Goal: Task Accomplishment & Management: Use online tool/utility

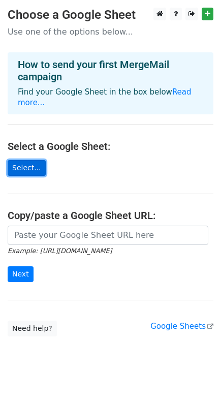
click at [24, 160] on link "Select..." at bounding box center [27, 168] width 38 height 16
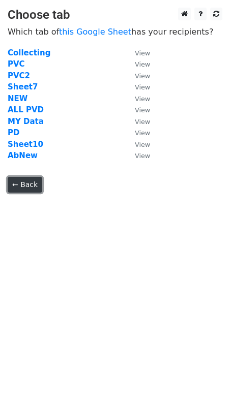
click at [28, 180] on link "← Back" at bounding box center [25, 185] width 35 height 16
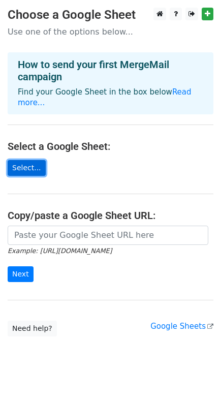
click at [32, 160] on link "Select..." at bounding box center [27, 168] width 38 height 16
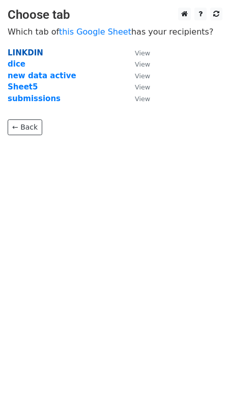
click at [30, 57] on strong "LINKDIN" at bounding box center [26, 52] width 36 height 9
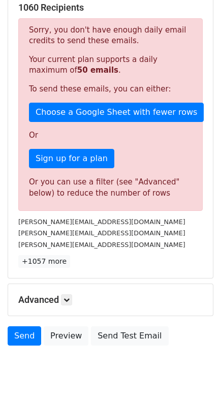
scroll to position [232, 0]
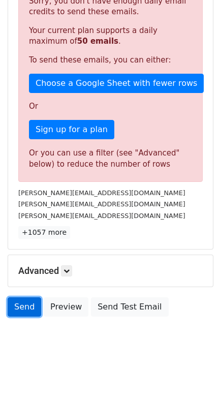
click at [20, 312] on link "Send" at bounding box center [25, 307] width 34 height 19
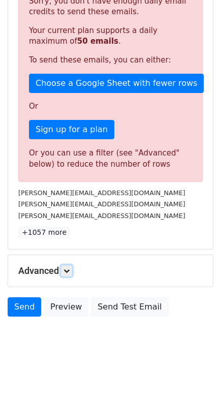
click at [68, 270] on icon at bounding box center [67, 271] width 6 height 6
click at [72, 277] on div "Advanced Tracking Track Opens UTM Codes Track Clicks Filters Only include sprea…" at bounding box center [110, 271] width 205 height 32
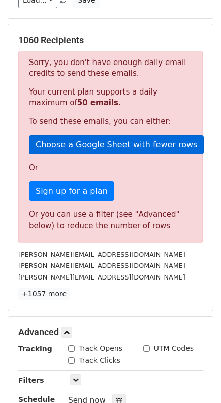
scroll to position [0, 0]
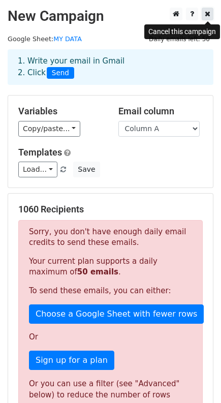
click at [205, 16] on icon at bounding box center [208, 13] width 6 height 7
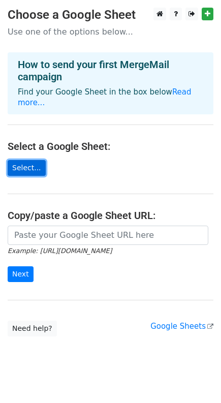
click at [33, 160] on link "Select..." at bounding box center [27, 168] width 38 height 16
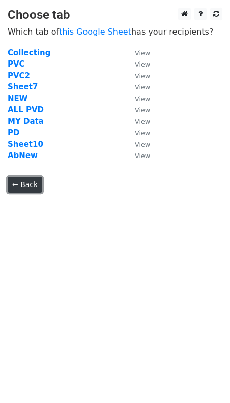
click at [26, 182] on link "← Back" at bounding box center [25, 185] width 35 height 16
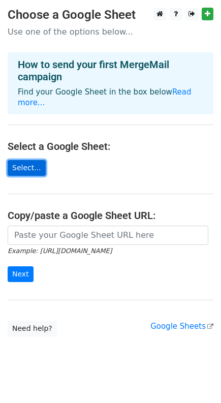
click at [26, 161] on link "Select..." at bounding box center [27, 168] width 38 height 16
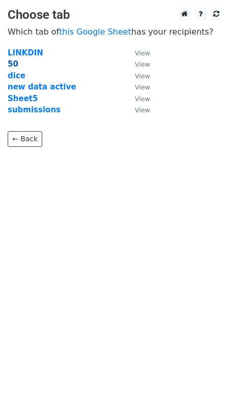
click at [8, 64] on strong "50" at bounding box center [13, 64] width 11 height 9
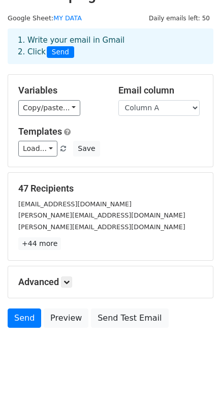
scroll to position [33, 0]
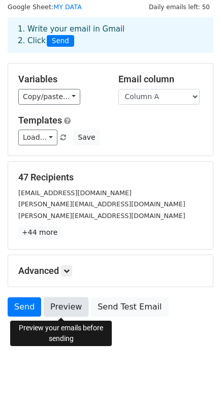
click at [57, 302] on link "Preview" at bounding box center [66, 307] width 45 height 19
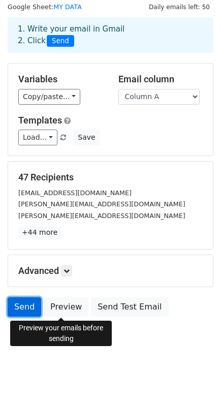
click at [33, 309] on link "Send" at bounding box center [25, 307] width 34 height 19
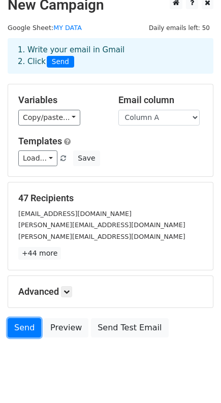
scroll to position [0, 0]
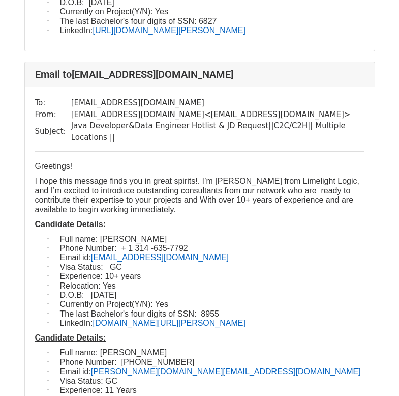
scroll to position [1679, 0]
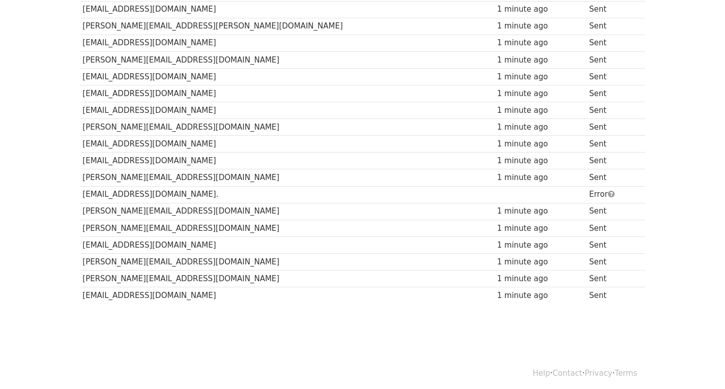
scroll to position [679, 0]
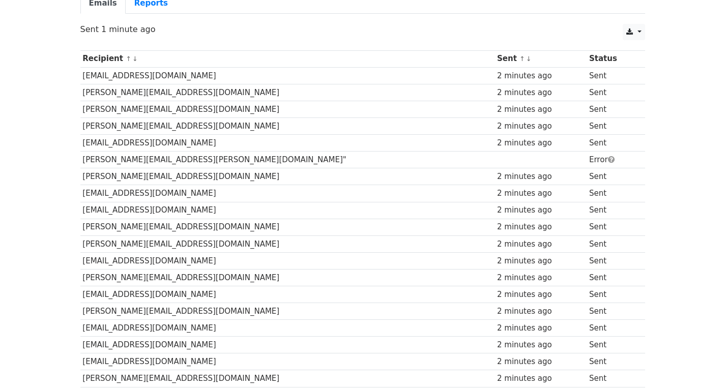
scroll to position [0, 0]
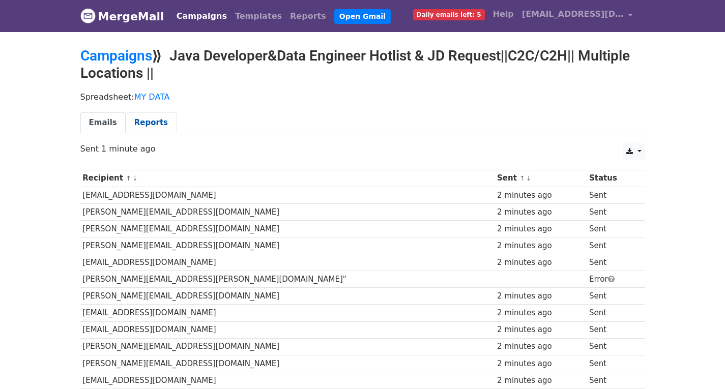
click at [136, 117] on link "Reports" at bounding box center [151, 122] width 51 height 21
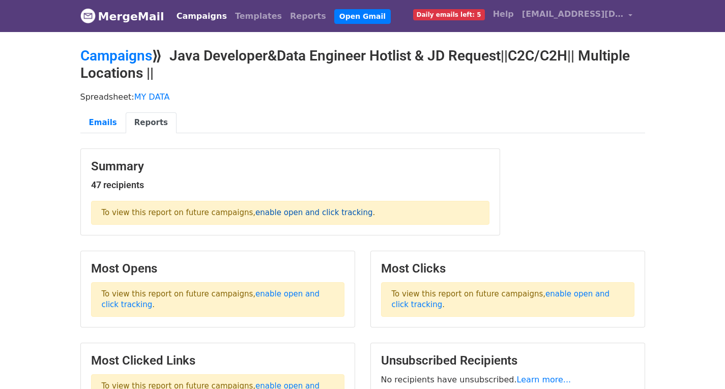
click at [301, 214] on link "enable open and click tracking" at bounding box center [313, 212] width 117 height 9
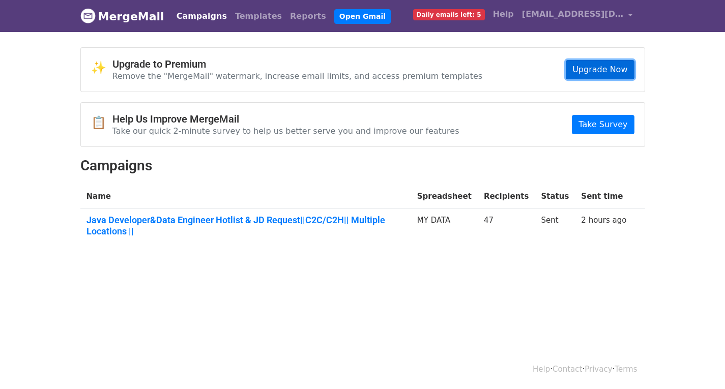
click at [608, 67] on link "Upgrade Now" at bounding box center [600, 69] width 68 height 19
click at [619, 64] on link "Upgrade Now" at bounding box center [600, 69] width 68 height 19
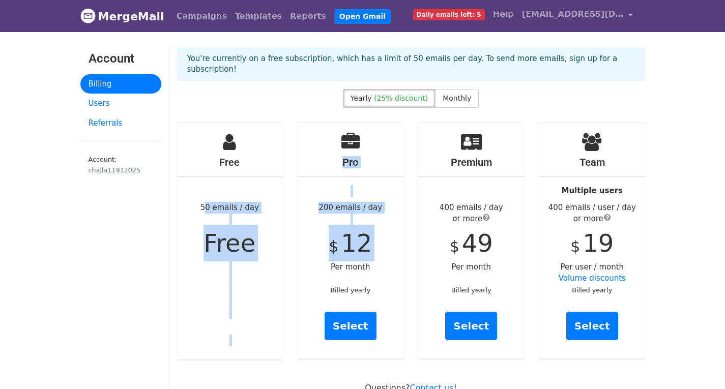
drag, startPoint x: 204, startPoint y: 201, endPoint x: 295, endPoint y: 252, distance: 103.9
click at [295, 252] on div "Free 50 emails / day Free Pro 200 emails / day $ 12 Per month Billed yearly Sel…" at bounding box center [410, 241] width 483 height 238
click at [267, 250] on div "Free 50 emails / day Free" at bounding box center [230, 241] width 106 height 237
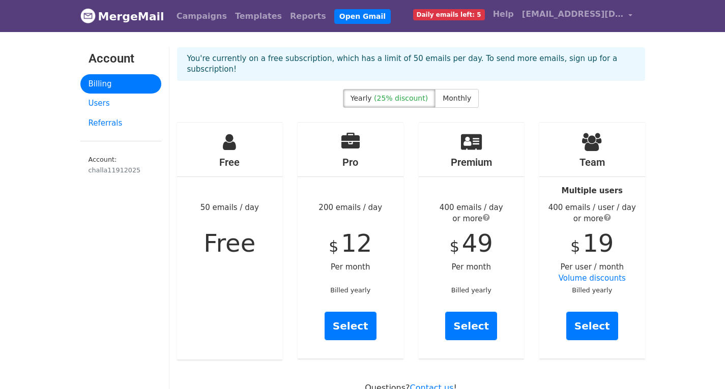
drag, startPoint x: 206, startPoint y: 200, endPoint x: 266, endPoint y: 235, distance: 68.6
click at [266, 235] on div "Free 50 emails / day Free" at bounding box center [230, 241] width 106 height 237
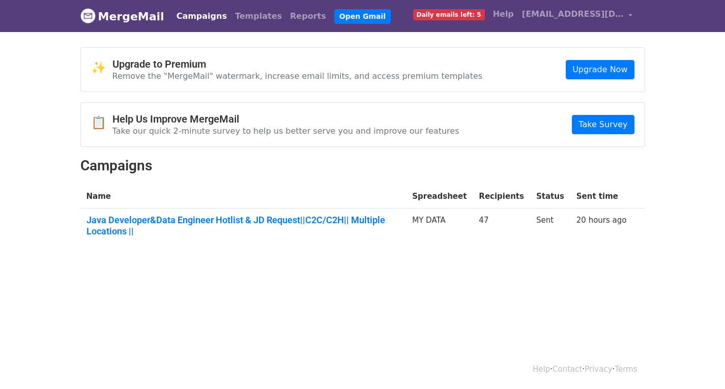
click at [530, 262] on body "MergeMail Campaigns Templates Reports Open Gmail Daily emails left: 5 Help [EMA…" at bounding box center [362, 148] width 725 height 296
